Goal: Information Seeking & Learning: Learn about a topic

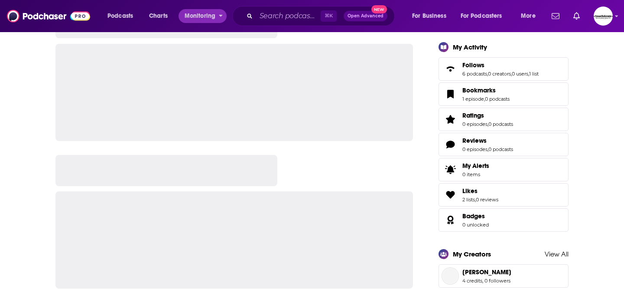
scroll to position [280, 0]
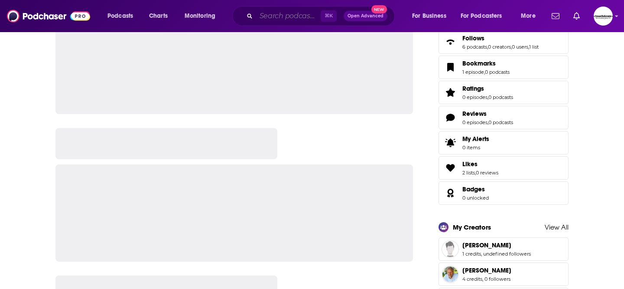
click at [257, 16] on input "Search podcasts, credits, & more..." at bounding box center [288, 16] width 65 height 14
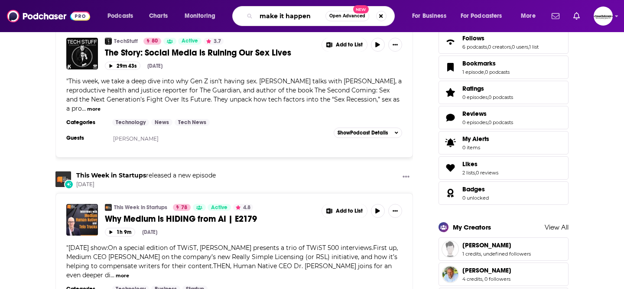
type input "make it happen"
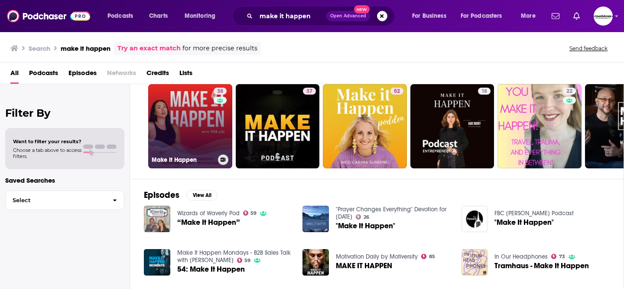
scroll to position [27, 0]
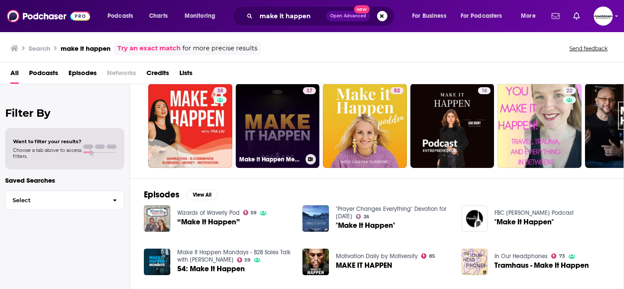
click at [293, 118] on link "37 Make it Happen Media Podcast" at bounding box center [278, 126] width 84 height 84
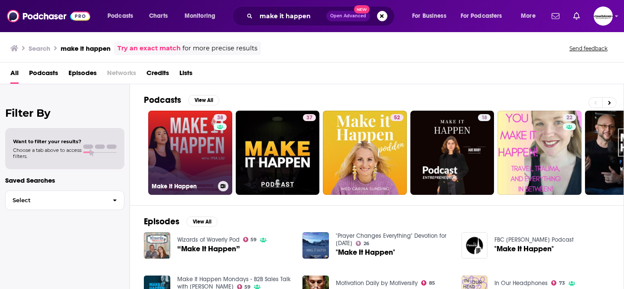
click at [207, 140] on link "38 Make It Happen" at bounding box center [190, 152] width 84 height 84
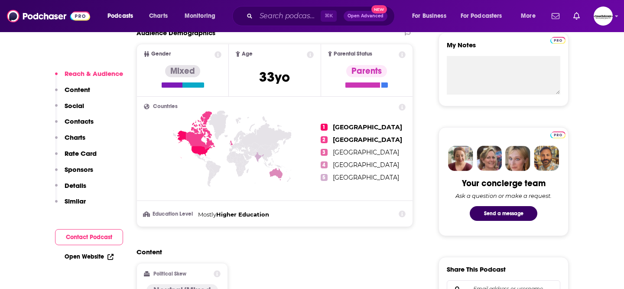
click at [75, 120] on p "Contacts" at bounding box center [79, 121] width 29 height 8
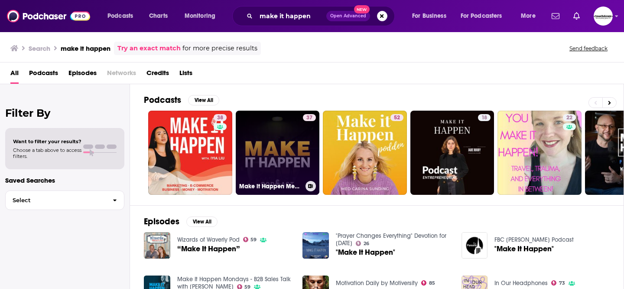
click at [261, 133] on link "37 Make it Happen Media Podcast" at bounding box center [278, 152] width 84 height 84
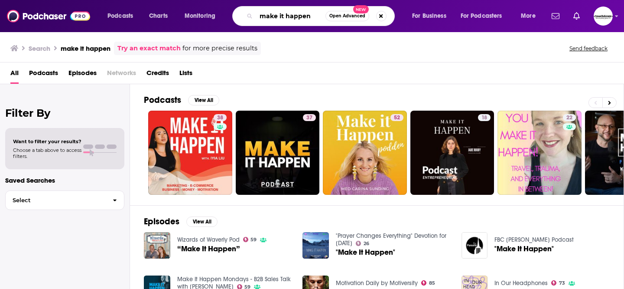
click at [278, 16] on input "make it happen" at bounding box center [290, 16] width 69 height 14
drag, startPoint x: 315, startPoint y: 17, endPoint x: 208, endPoint y: 8, distance: 107.4
click at [209, 8] on div "Podcasts Charts Monitoring make it happen Open Advanced New For Business For Po…" at bounding box center [322, 16] width 442 height 20
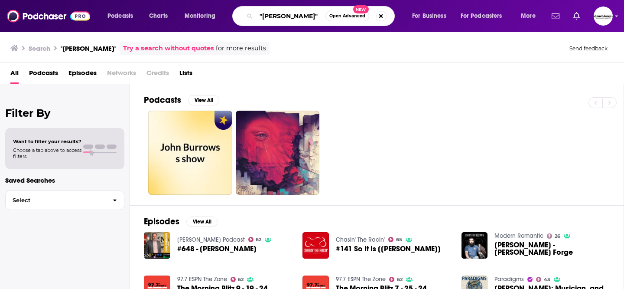
drag, startPoint x: 311, startPoint y: 14, endPoint x: 218, endPoint y: 3, distance: 93.4
click at [218, 4] on div "Podcasts Charts Monitoring "john burrows" Open Advanced New For Business For Po…" at bounding box center [312, 16] width 624 height 32
type input "make it happen"
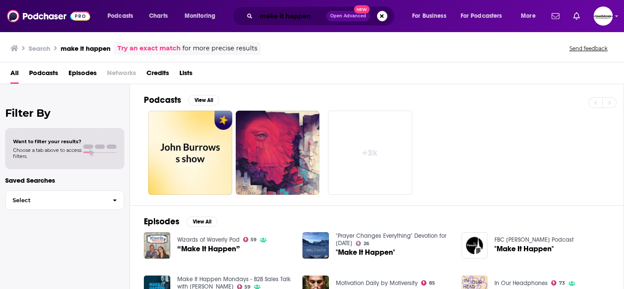
click at [317, 13] on input "make it happen" at bounding box center [291, 16] width 70 height 14
click at [199, 101] on button "View All" at bounding box center [203, 100] width 31 height 10
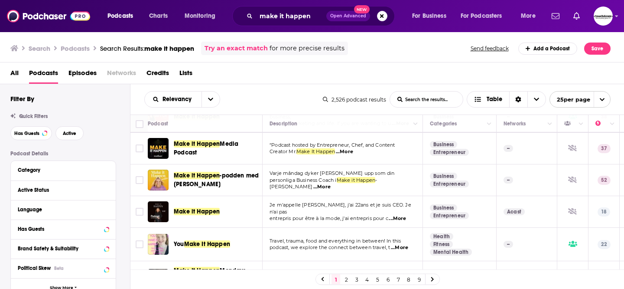
scroll to position [32, 0]
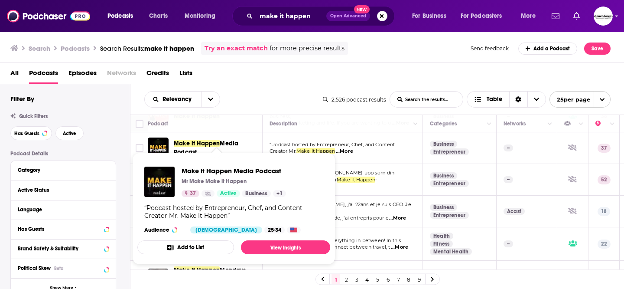
click at [369, 182] on span "Make it Happen" at bounding box center [356, 179] width 39 height 6
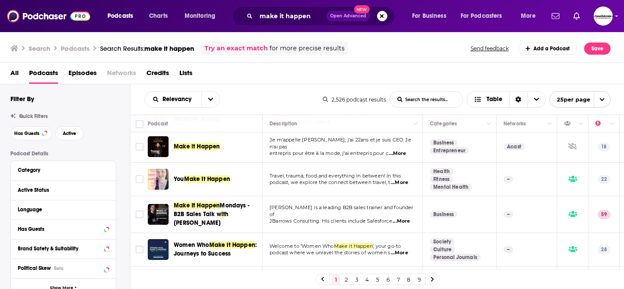
scroll to position [97, 0]
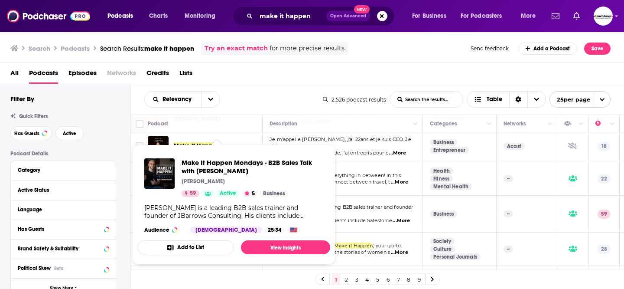
click at [214, 207] on div "John Barrows is a leading B2B sales trainer and founder of JBarrows Consulting.…" at bounding box center [233, 212] width 179 height 16
click at [355, 218] on span "JBarrows Consulting. His clients include Salesforce" at bounding box center [331, 220] width 123 height 6
click at [211, 217] on div "Podcasts Charts Monitoring make it happen Open Advanced New For Business For Po…" at bounding box center [312, 144] width 624 height 289
click at [233, 173] on span "Make It Happen Mondays - B2B Sales Talk with John Barrows" at bounding box center [253, 166] width 142 height 16
